Goal: Find specific page/section: Find specific page/section

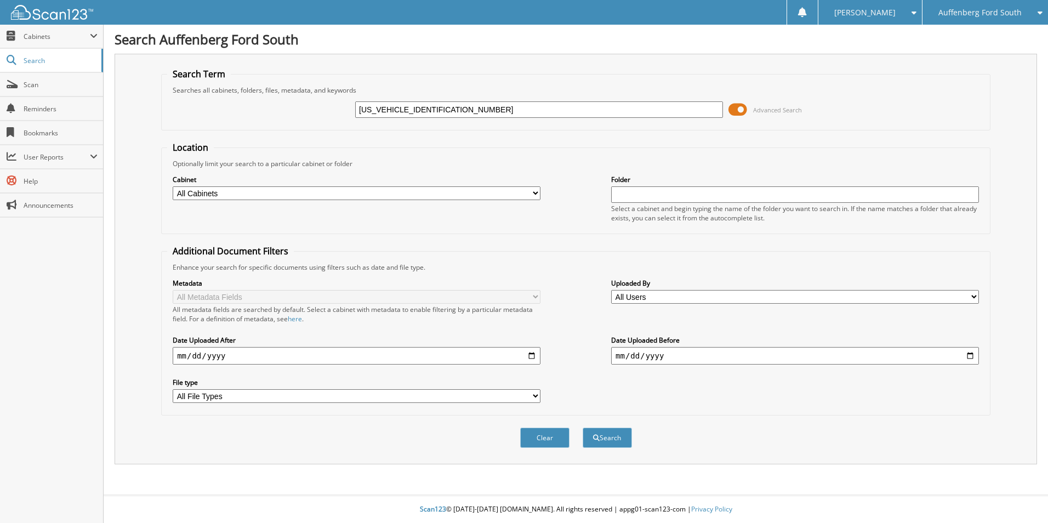
drag, startPoint x: 404, startPoint y: 109, endPoint x: 300, endPoint y: 113, distance: 103.7
click at [300, 113] on div "JN8AS5MV9CW371245 Advanced Search" at bounding box center [575, 110] width 817 height 30
type input "CW371245"
click at [583, 428] on button "Search" at bounding box center [607, 438] width 49 height 20
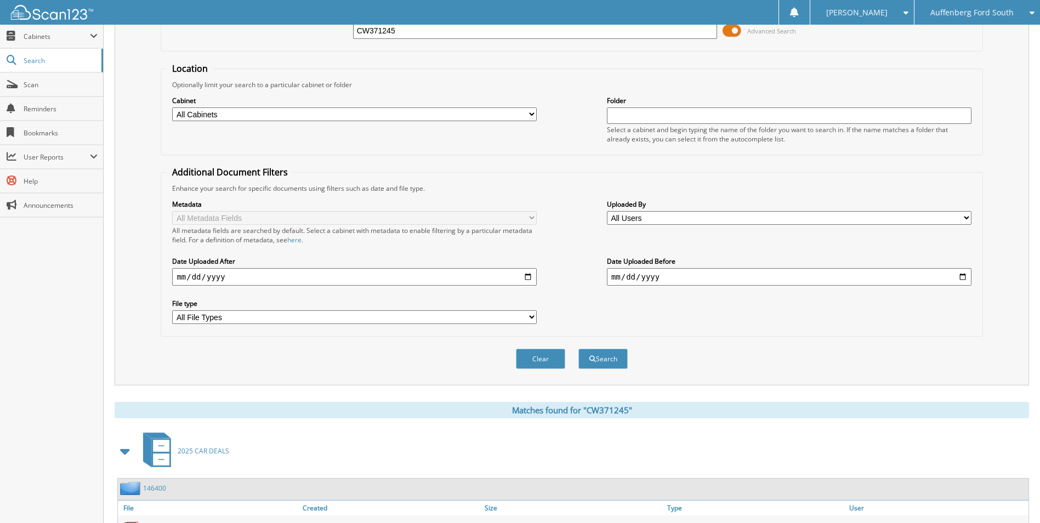
scroll to position [169, 0]
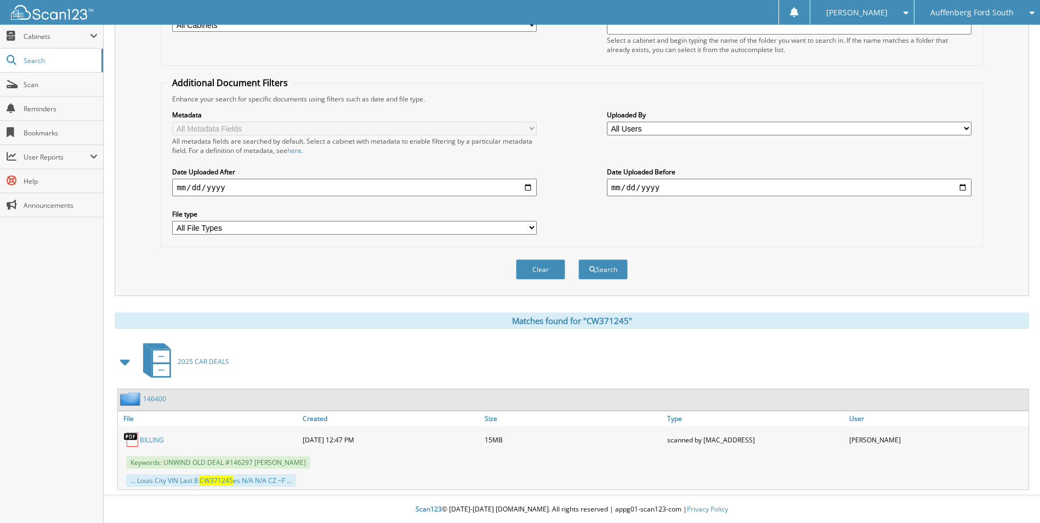
click at [155, 396] on link "146400" at bounding box center [154, 398] width 23 height 9
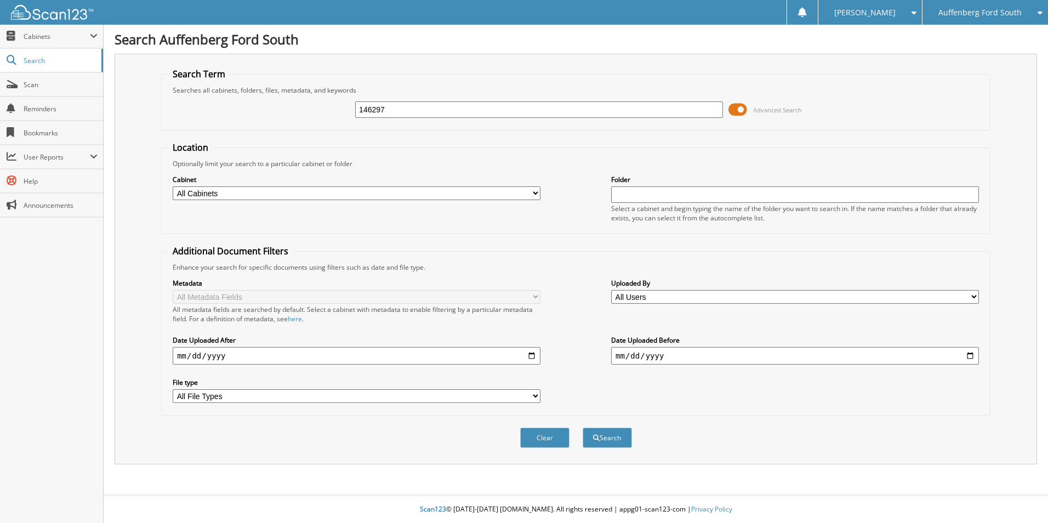
type input "146297"
click at [583, 428] on button "Search" at bounding box center [607, 438] width 49 height 20
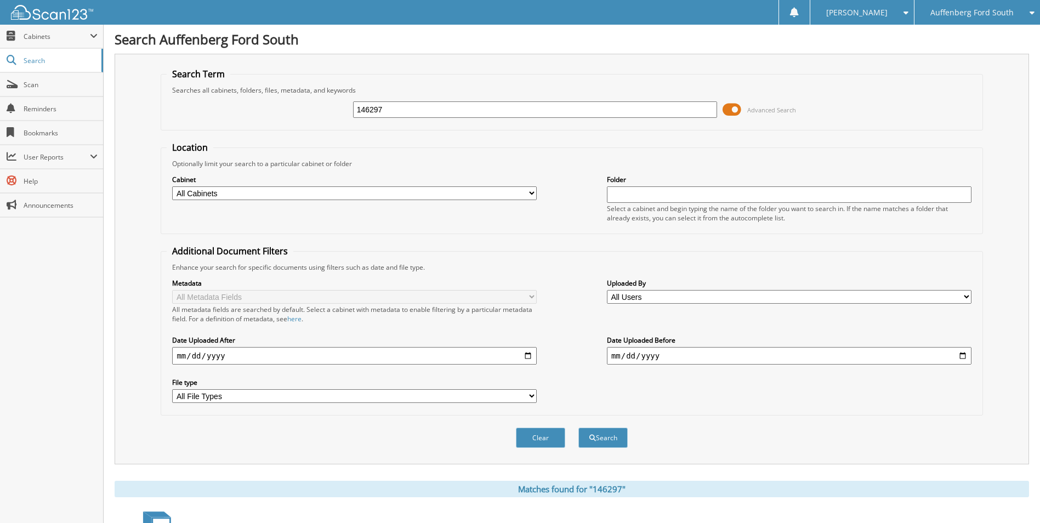
drag, startPoint x: 0, startPoint y: 0, endPoint x: 733, endPoint y: 111, distance: 741.4
click at [733, 112] on span at bounding box center [732, 109] width 19 height 16
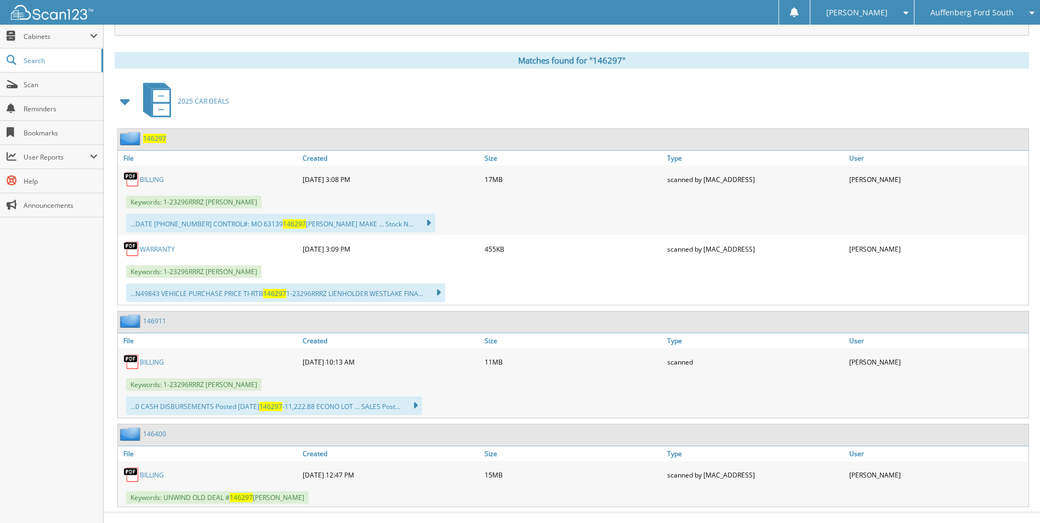
scroll to position [161, 0]
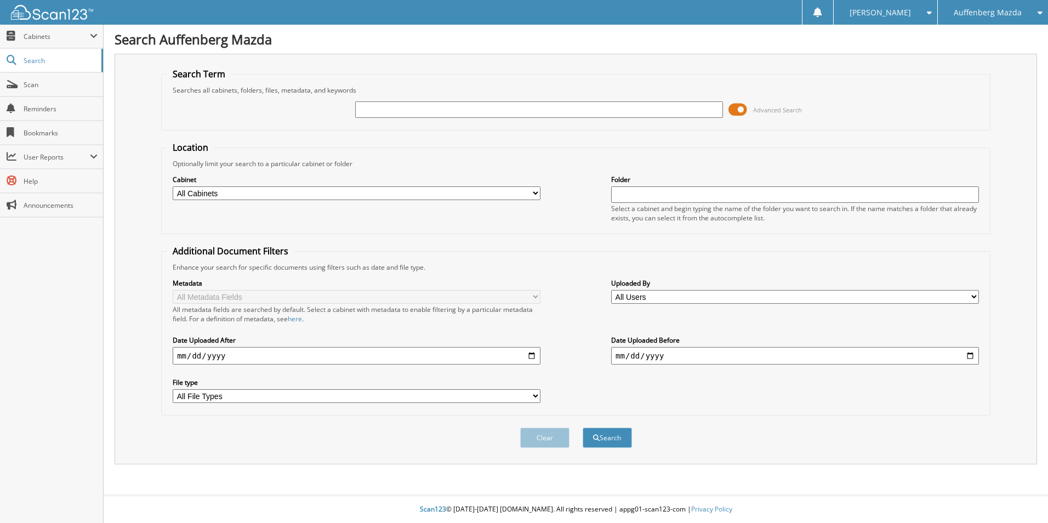
click at [742, 110] on span at bounding box center [738, 109] width 19 height 16
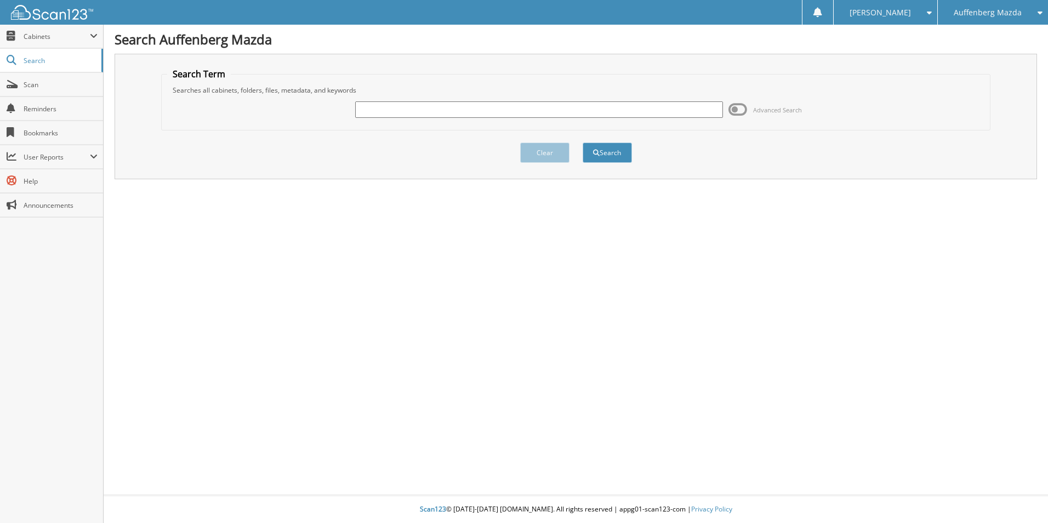
click at [698, 106] on input "text" at bounding box center [539, 109] width 368 height 16
paste input "CW371245"
type input "CW371245"
click at [583, 143] on button "Search" at bounding box center [607, 153] width 49 height 20
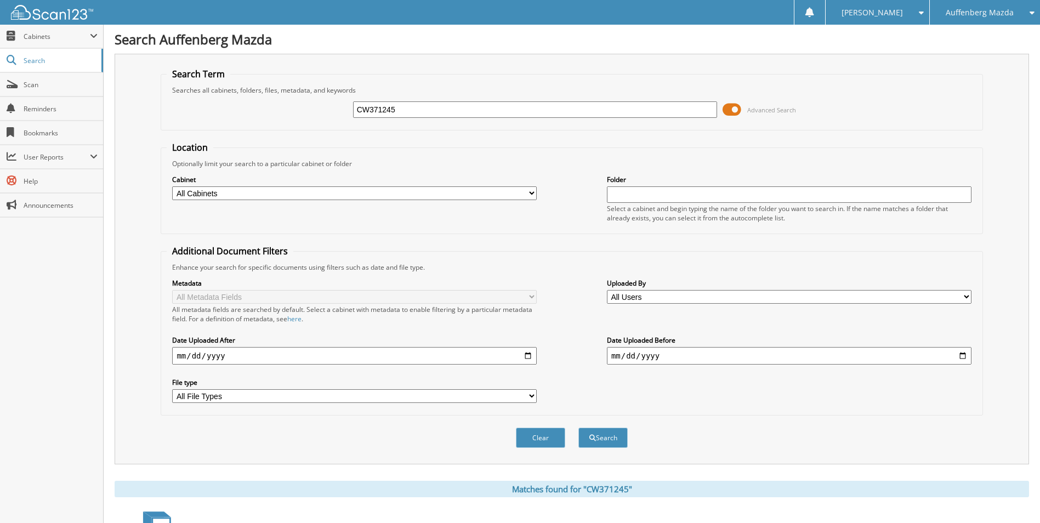
click at [732, 112] on span at bounding box center [732, 109] width 19 height 16
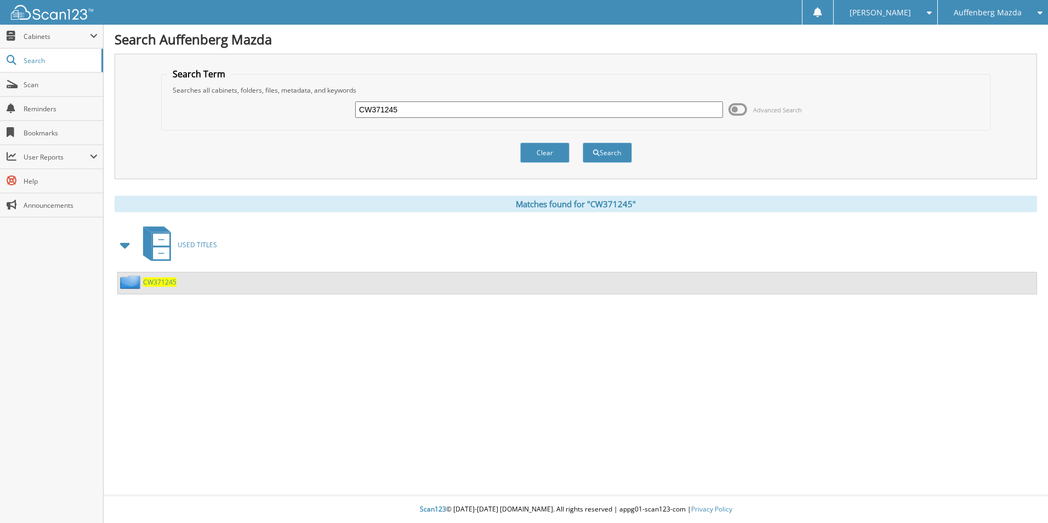
click at [156, 280] on span "CW371245" at bounding box center [159, 281] width 33 height 9
